Goal: Task Accomplishment & Management: Use online tool/utility

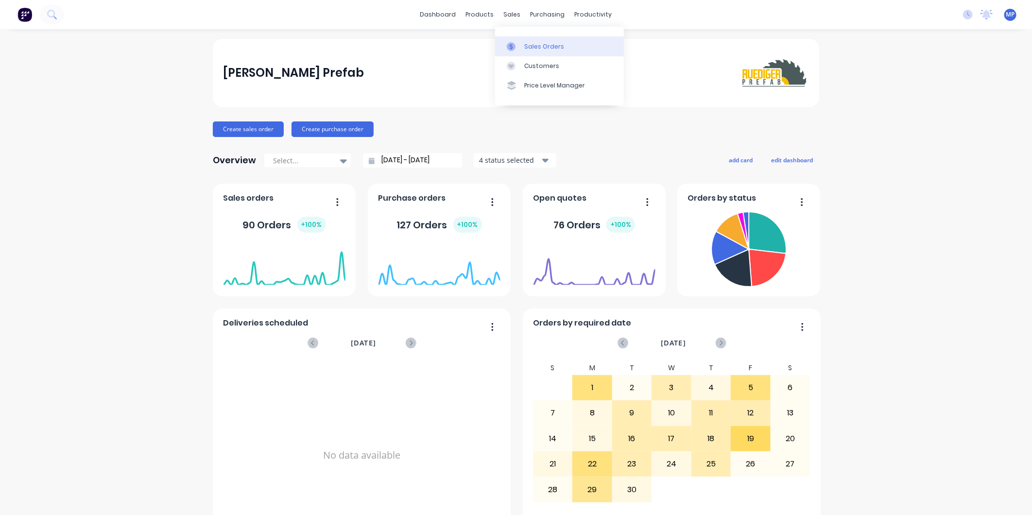
click at [528, 51] on link "Sales Orders" at bounding box center [559, 45] width 129 height 19
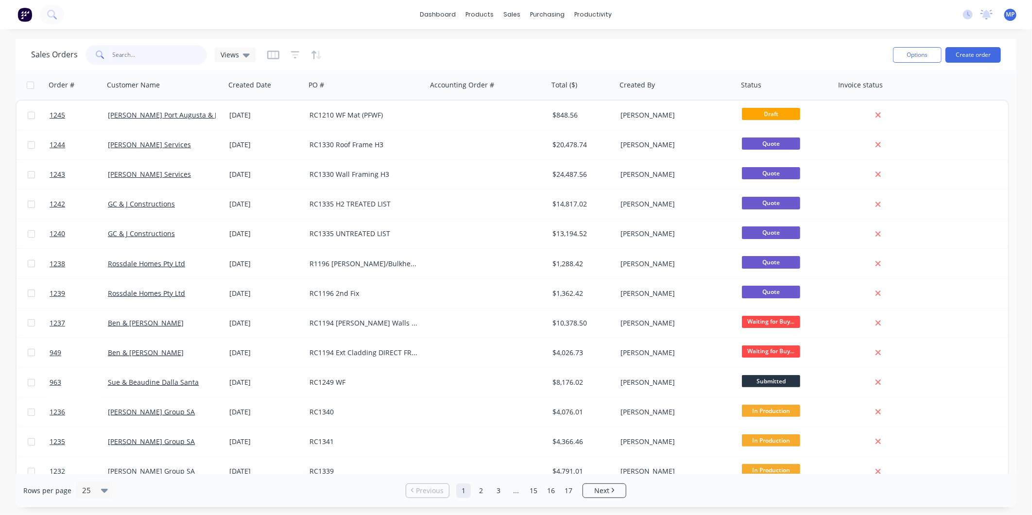
click at [139, 55] on input "text" at bounding box center [160, 54] width 95 height 19
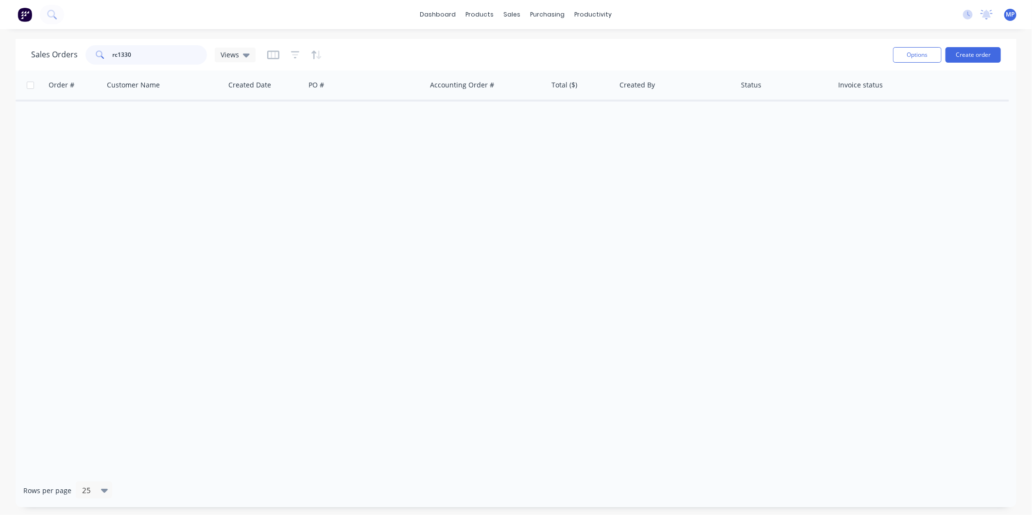
type input "rc1330"
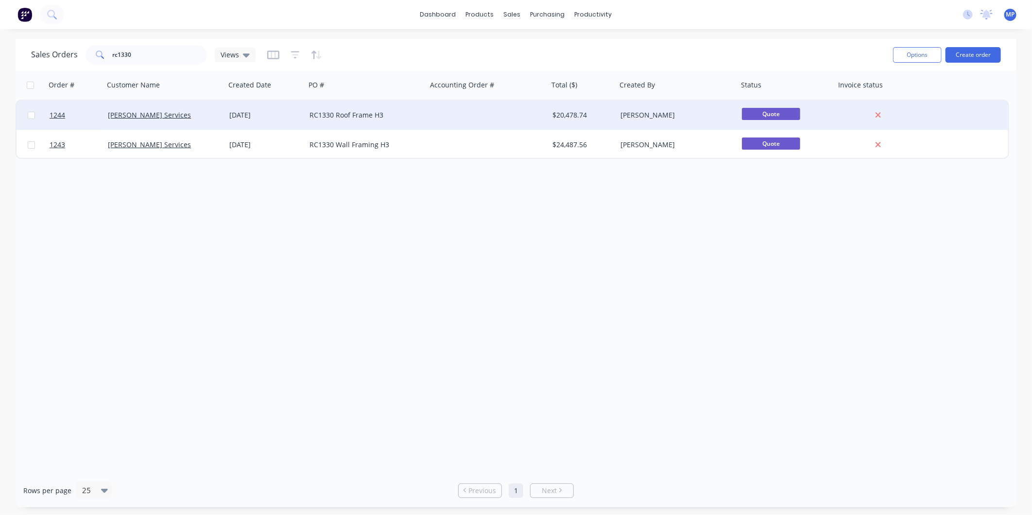
click at [347, 117] on div "RC1330 Roof Frame H3" at bounding box center [363, 115] width 108 height 10
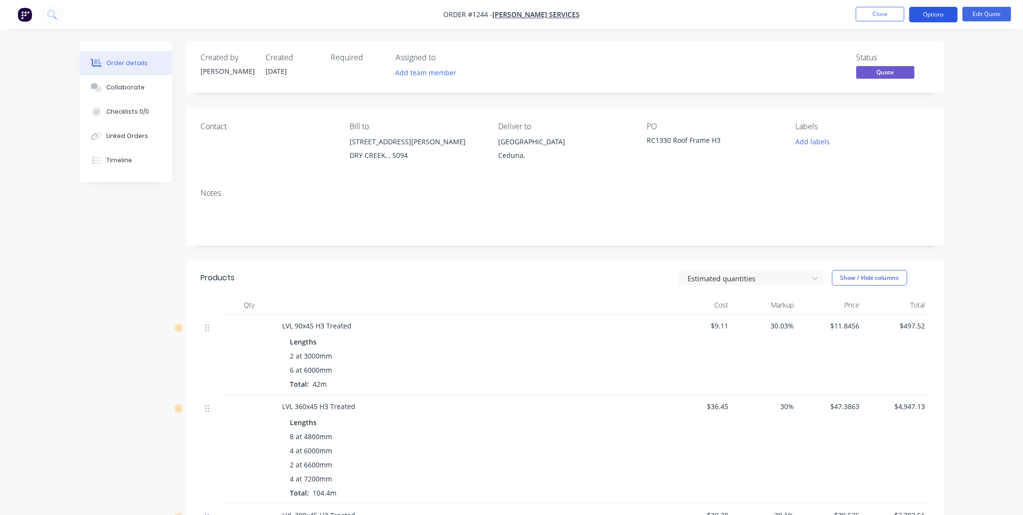
click at [936, 16] on button "Options" at bounding box center [934, 15] width 49 height 16
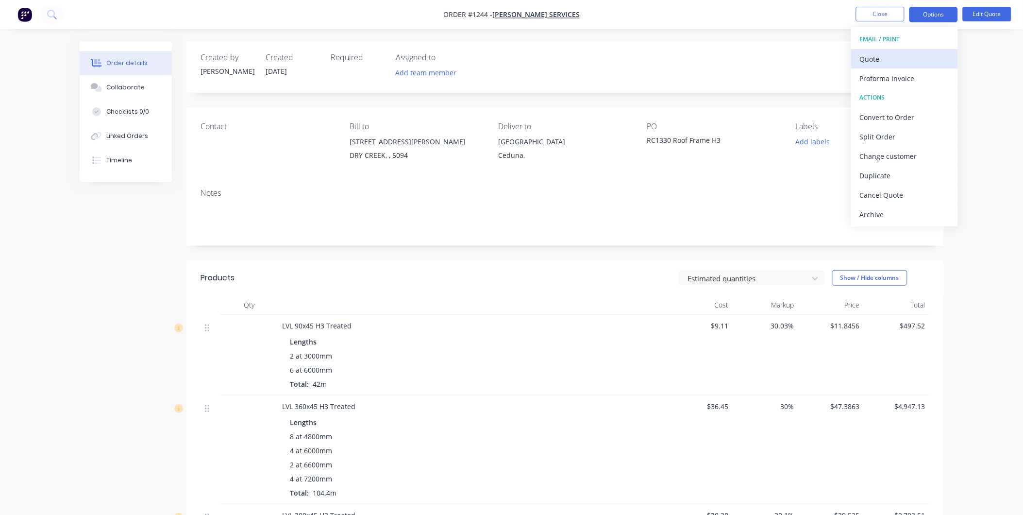
click at [886, 54] on div "Quote" at bounding box center [904, 59] width 89 height 14
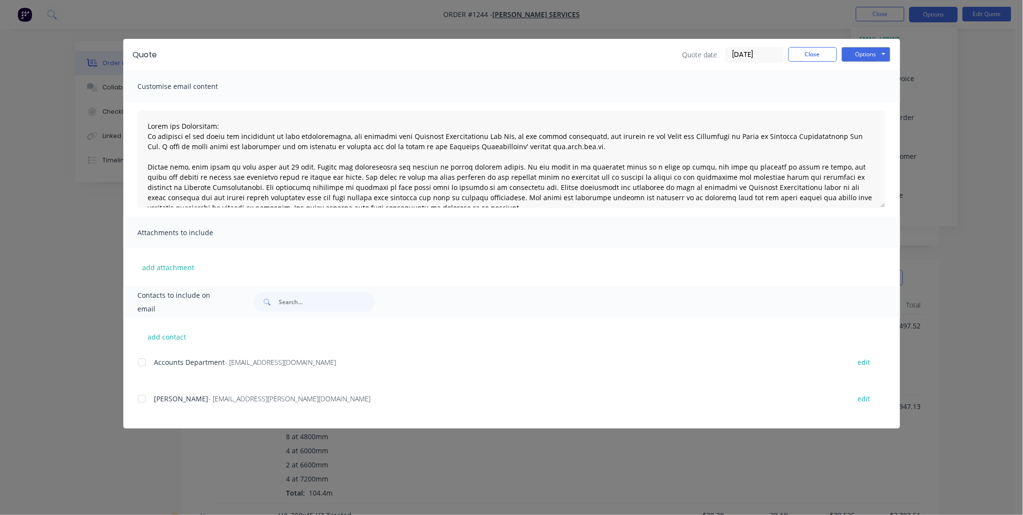
click at [140, 397] on div at bounding box center [141, 398] width 19 height 19
click at [856, 52] on button "Options" at bounding box center [866, 54] width 49 height 15
click at [858, 102] on button "Email" at bounding box center [873, 104] width 62 height 16
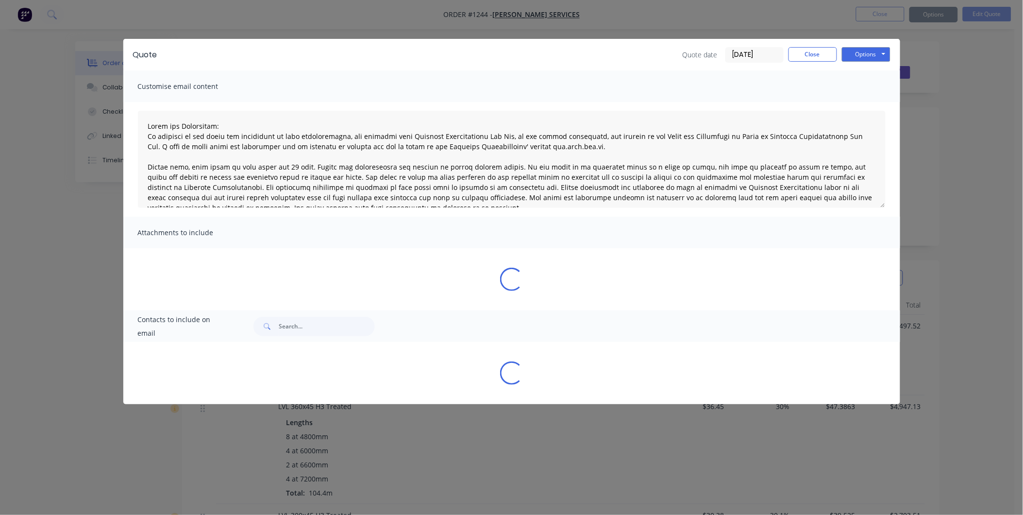
type textarea "Terms and Conditions: In addition to any terms and conditions in this communica…"
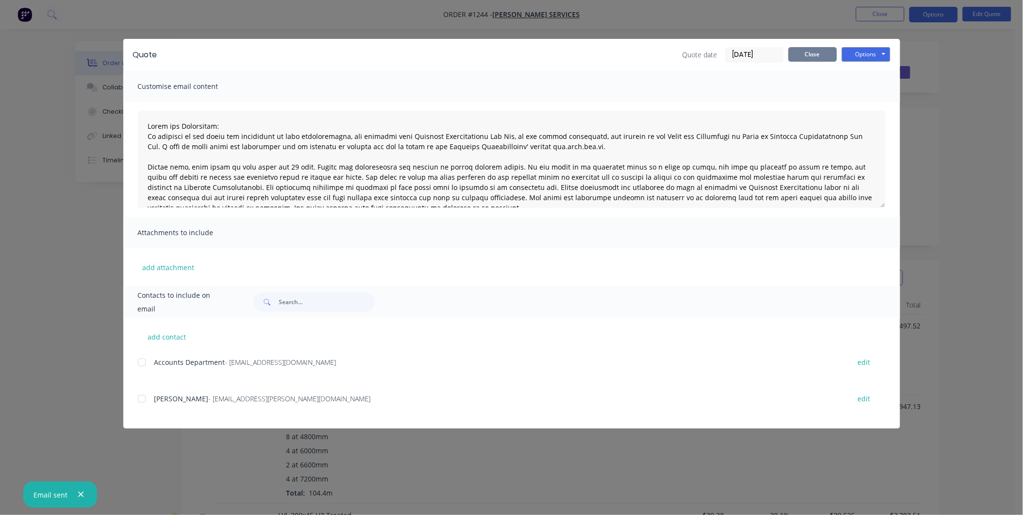
click at [830, 59] on button "Close" at bounding box center [813, 54] width 49 height 15
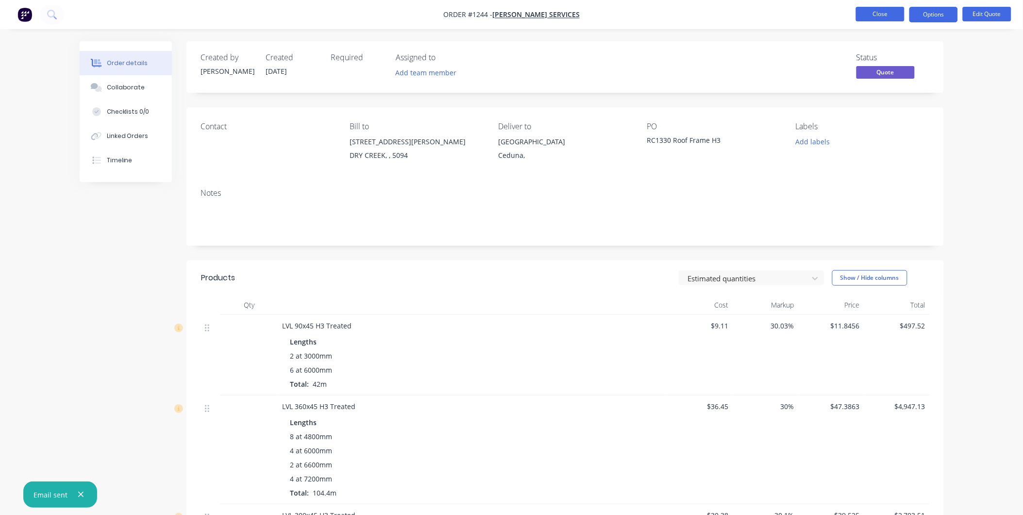
click at [873, 16] on button "Close" at bounding box center [880, 14] width 49 height 15
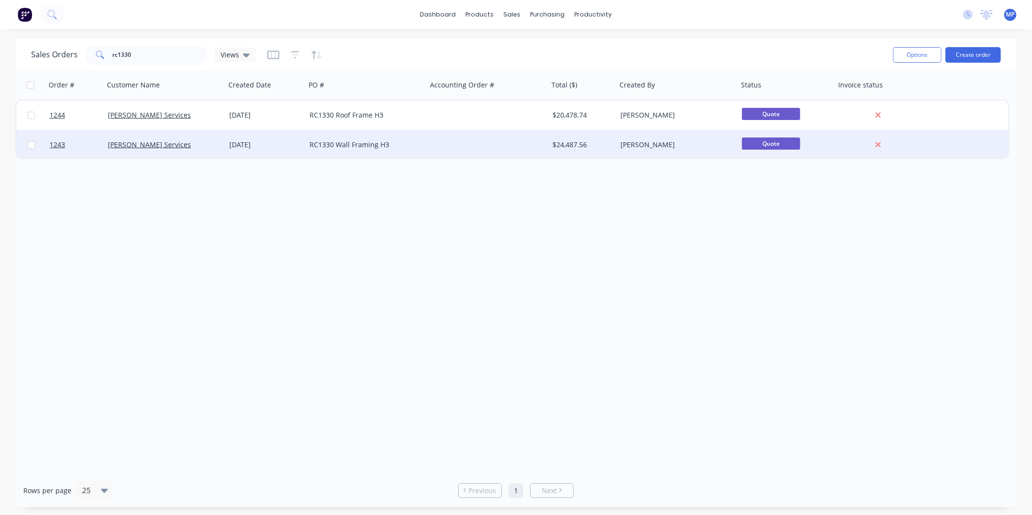
click at [378, 142] on div "RC1330 Wall Framing H3" at bounding box center [363, 145] width 108 height 10
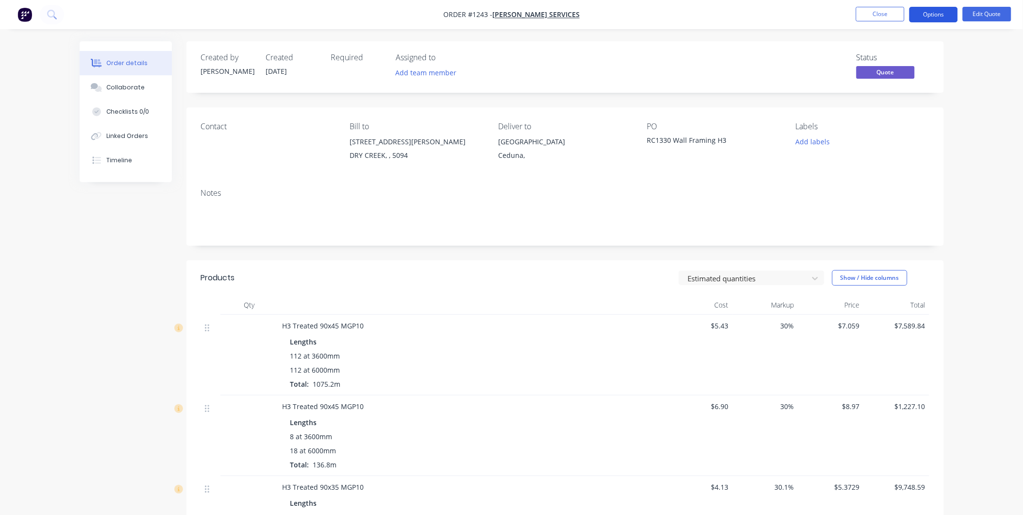
click at [943, 8] on button "Options" at bounding box center [934, 15] width 49 height 16
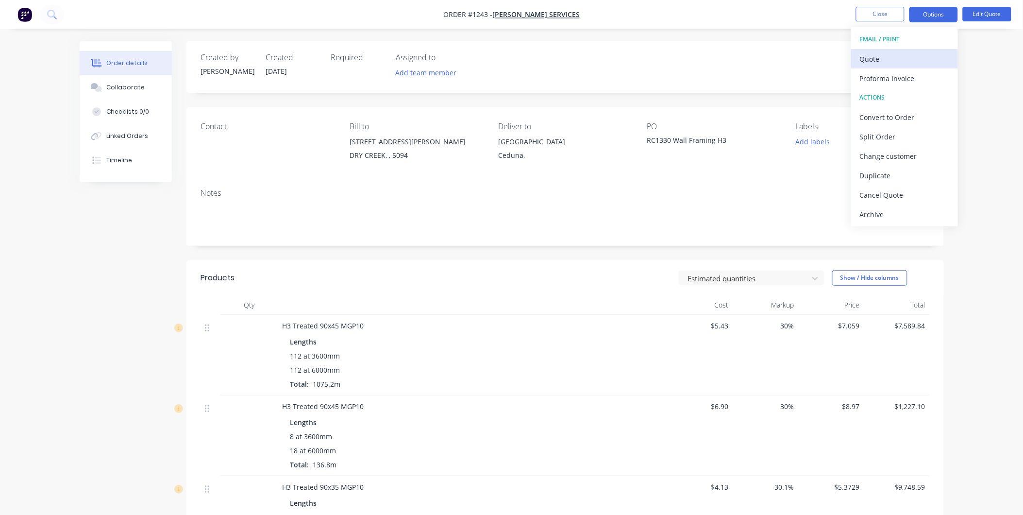
click at [885, 56] on div "Quote" at bounding box center [904, 59] width 89 height 14
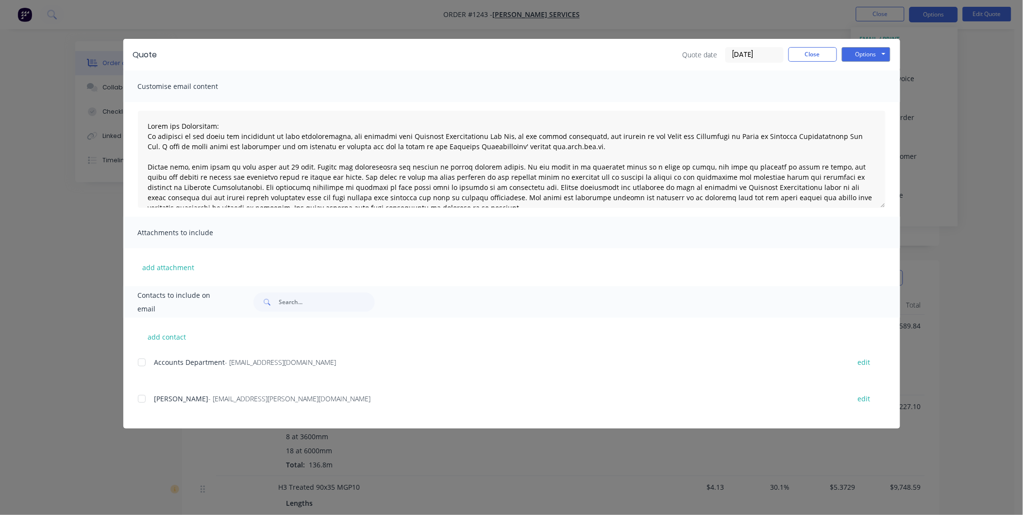
click at [150, 395] on div at bounding box center [141, 398] width 19 height 19
click at [861, 55] on button "Options" at bounding box center [866, 54] width 49 height 15
click at [861, 100] on button "Email" at bounding box center [873, 104] width 62 height 16
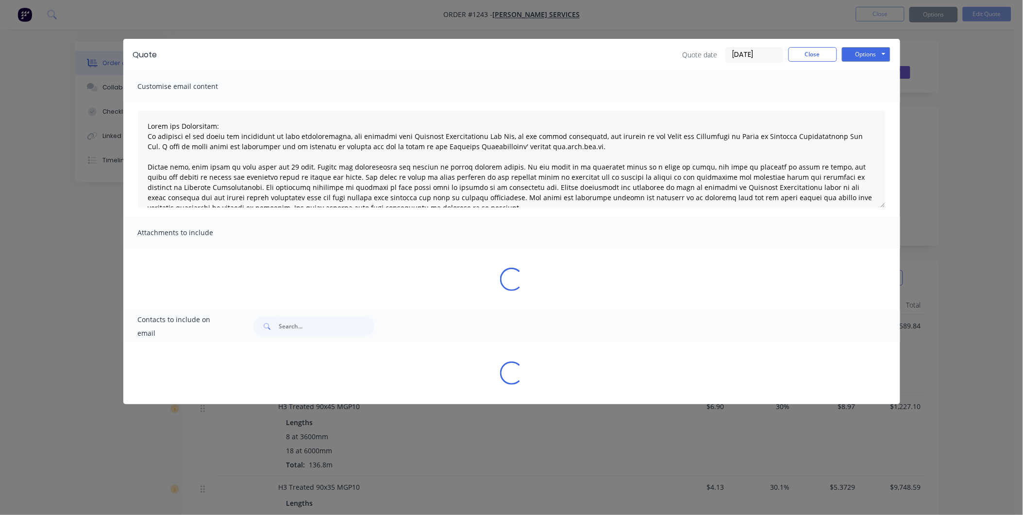
type textarea "Terms and Conditions: In addition to any terms and conditions in this communica…"
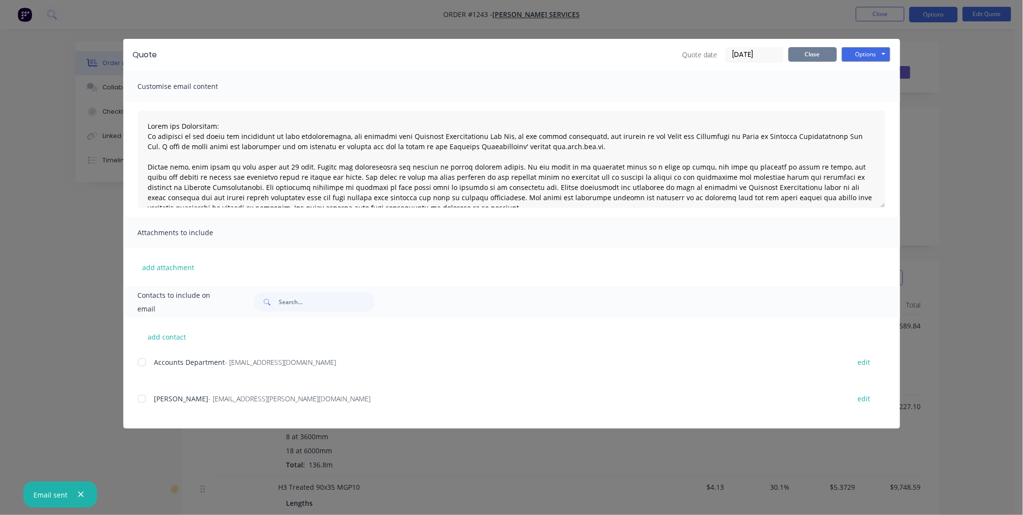
click at [813, 49] on button "Close" at bounding box center [813, 54] width 49 height 15
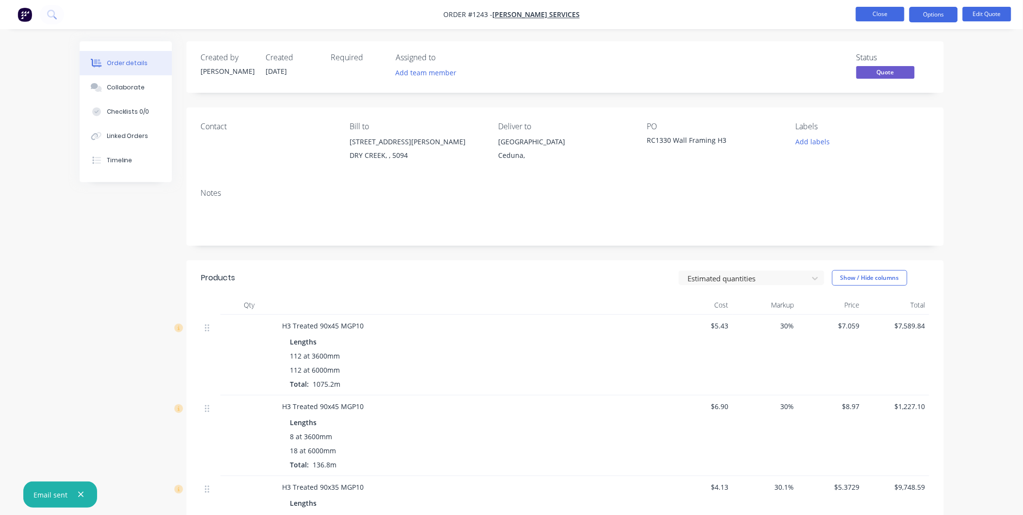
click at [858, 17] on button "Close" at bounding box center [880, 14] width 49 height 15
